Goal: Find specific page/section: Find specific page/section

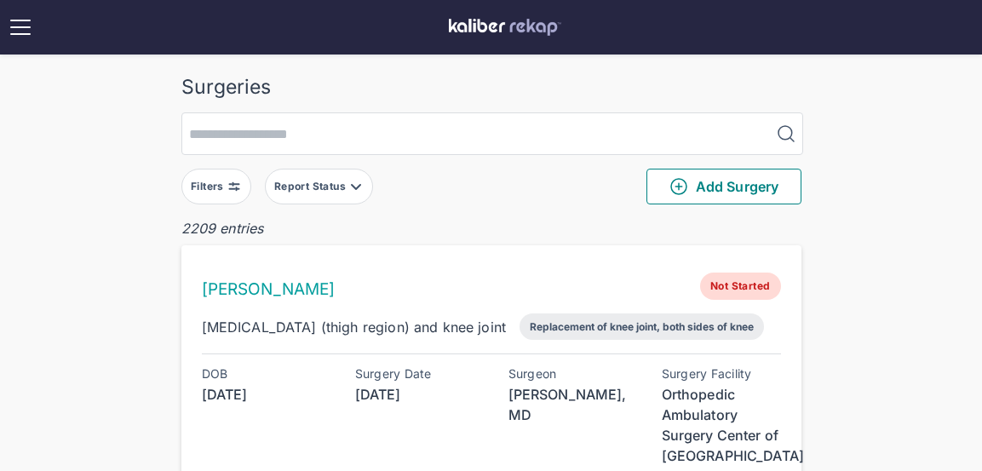
click at [216, 173] on button "Filters" at bounding box center [216, 187] width 70 height 36
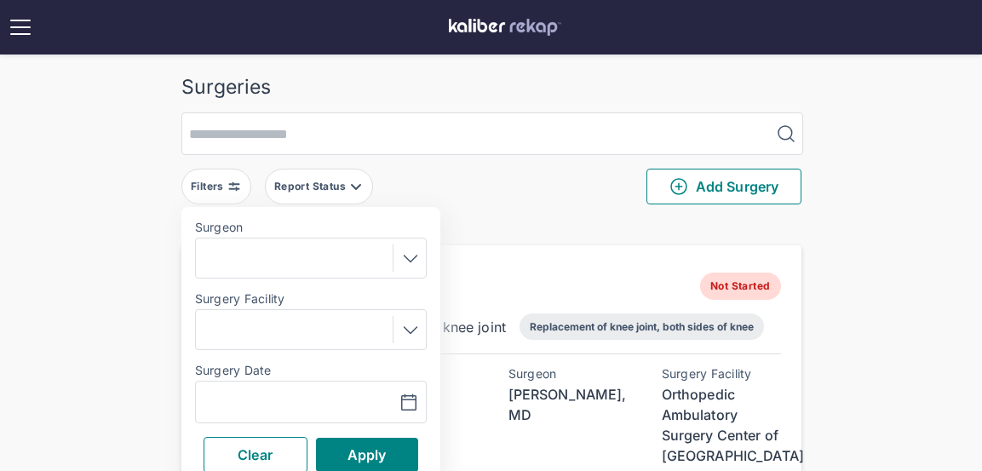
drag, startPoint x: 222, startPoint y: 183, endPoint x: 225, endPoint y: 192, distance: 8.9
click at [222, 183] on div "Filters" at bounding box center [209, 187] width 37 height 14
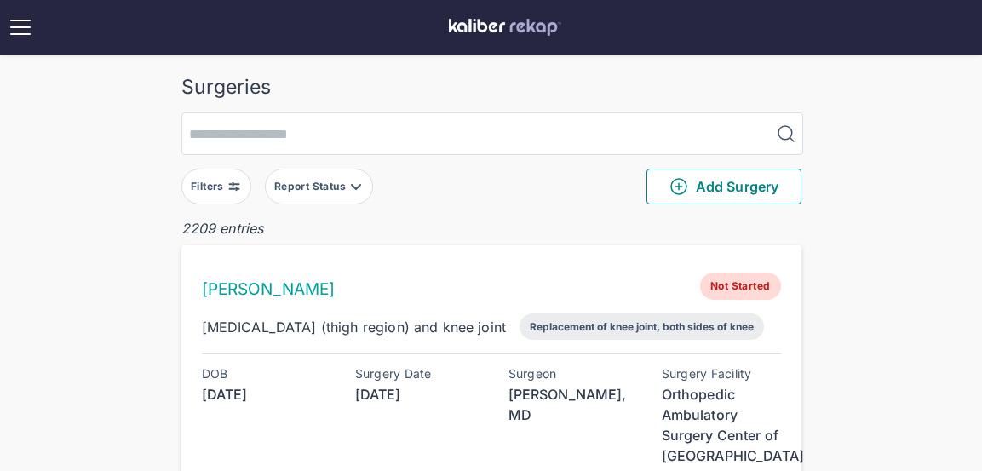
drag, startPoint x: 223, startPoint y: 179, endPoint x: 238, endPoint y: 203, distance: 27.9
click at [223, 180] on div "Filters" at bounding box center [209, 187] width 37 height 14
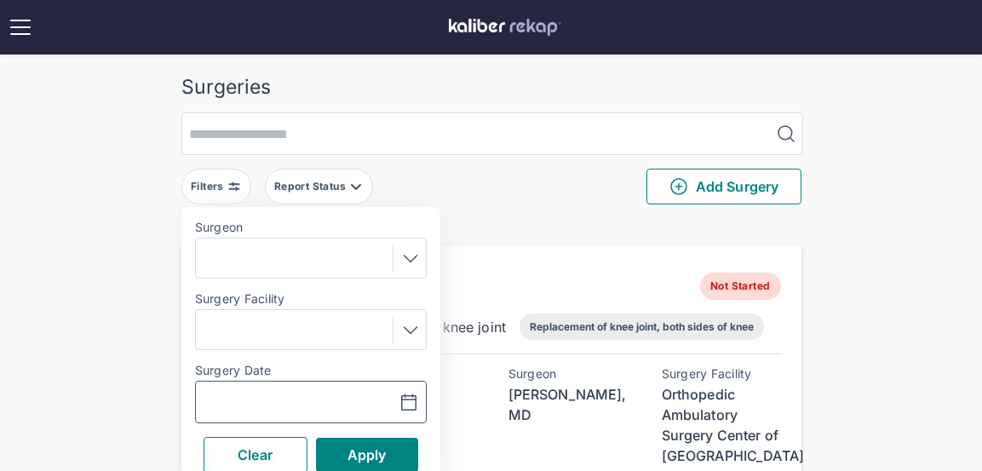
click at [282, 401] on input "text" at bounding box center [252, 402] width 99 height 20
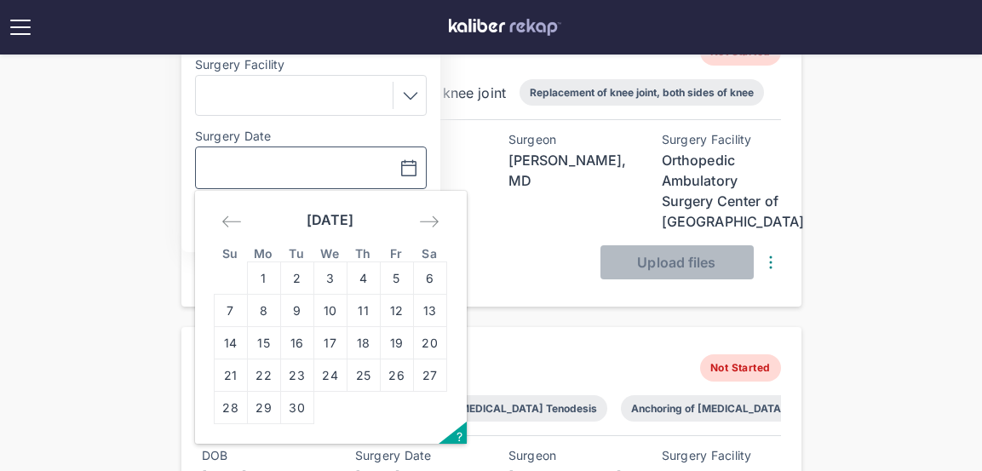
scroll to position [350, 0]
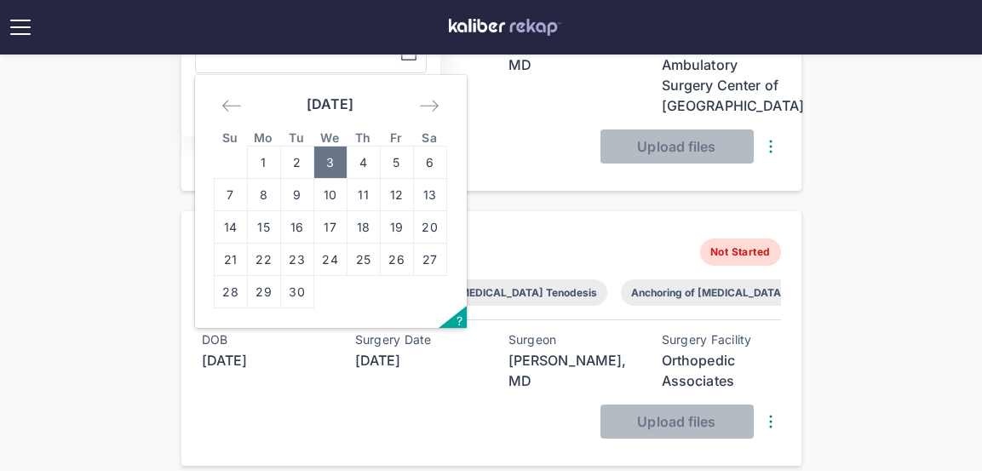
click at [329, 154] on td "3" at bounding box center [330, 163] width 33 height 32
type input "**********"
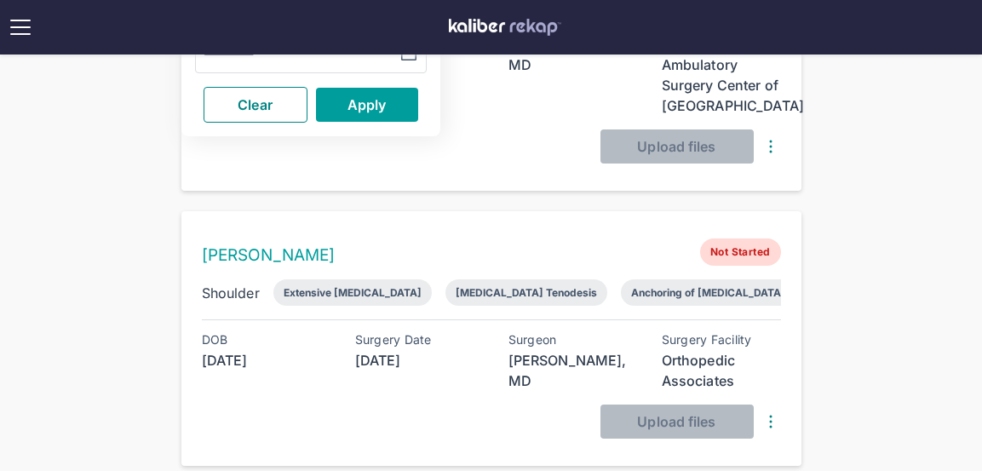
click at [362, 108] on span "Apply" at bounding box center [367, 104] width 39 height 17
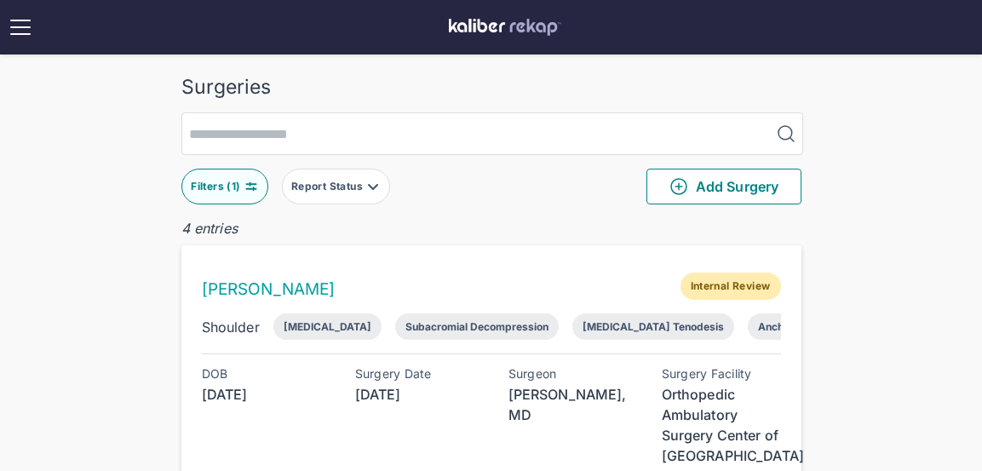
click at [204, 181] on div "Filters ( 1 )" at bounding box center [217, 187] width 53 height 14
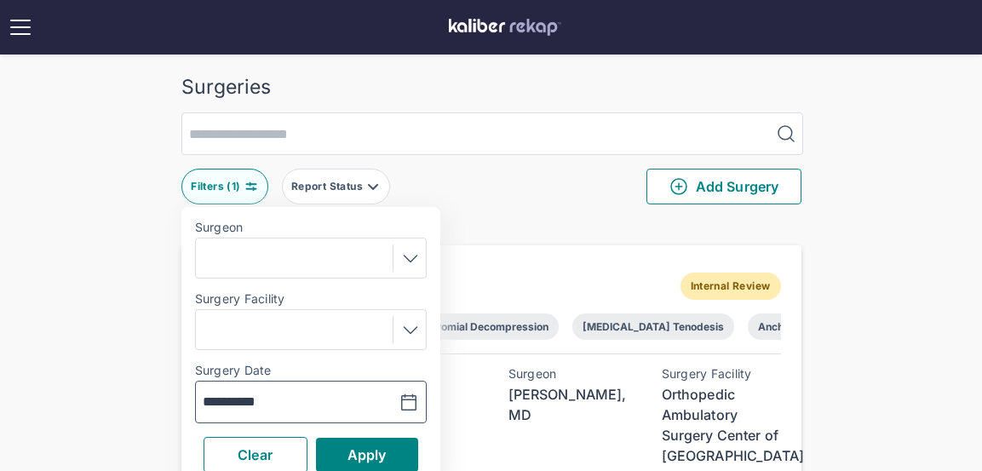
click at [258, 400] on input "**********" at bounding box center [252, 402] width 99 height 20
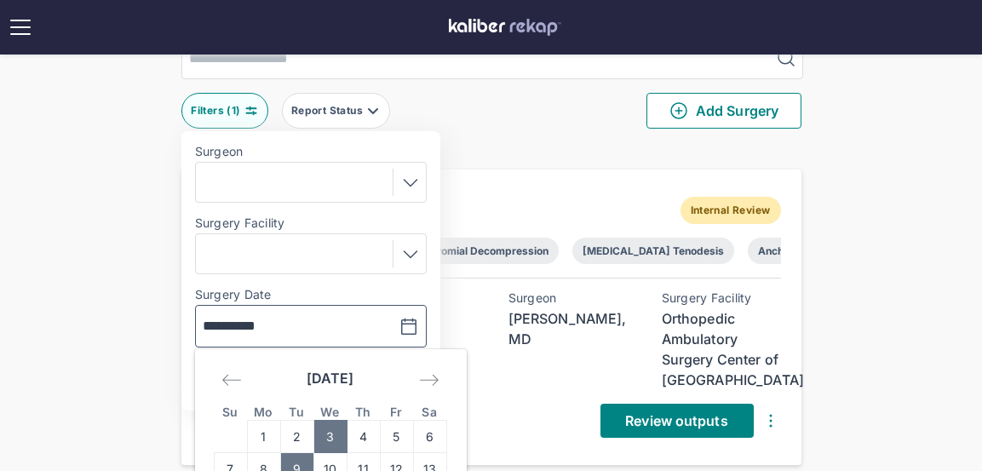
scroll to position [147, 0]
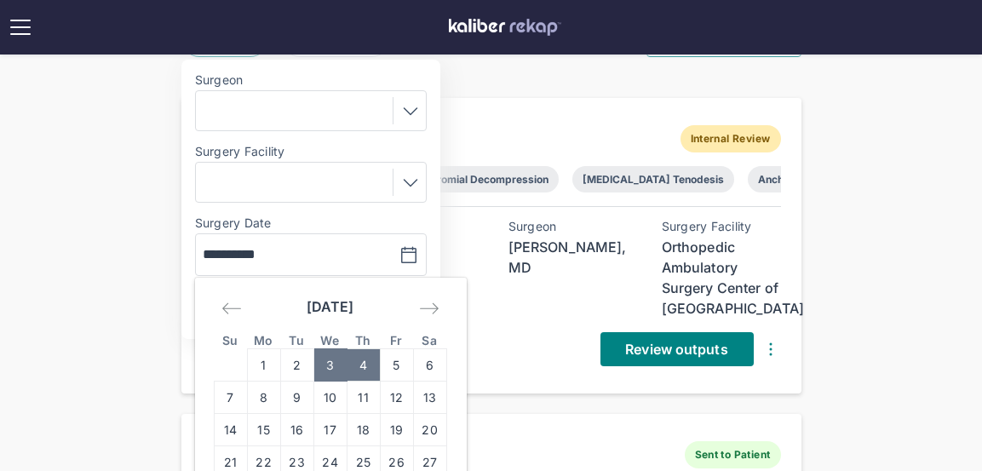
click at [355, 360] on td "4" at bounding box center [363, 365] width 33 height 32
type input "**********"
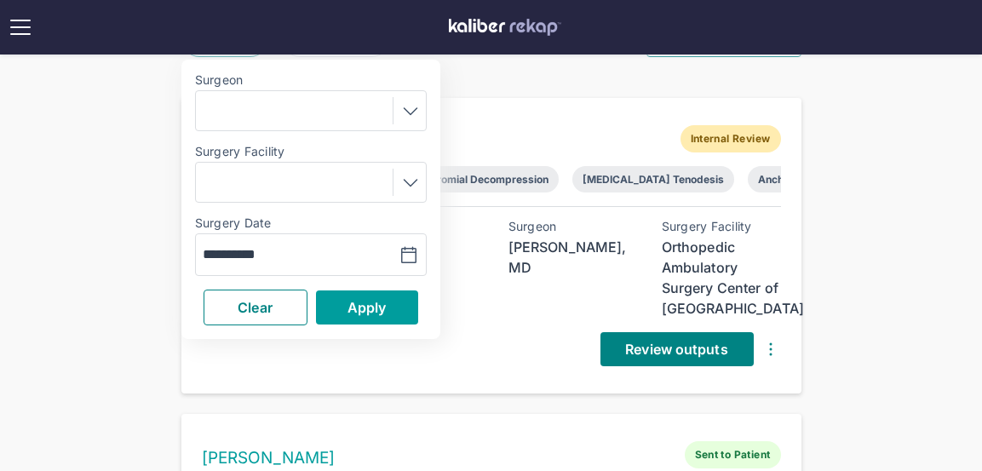
click at [373, 302] on span "Apply" at bounding box center [367, 307] width 39 height 17
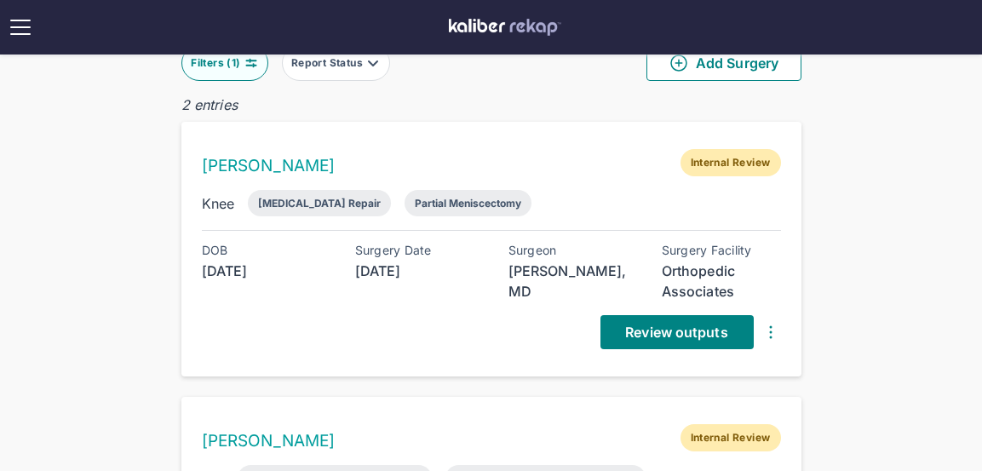
scroll to position [126, 0]
